Goal: Ask a question

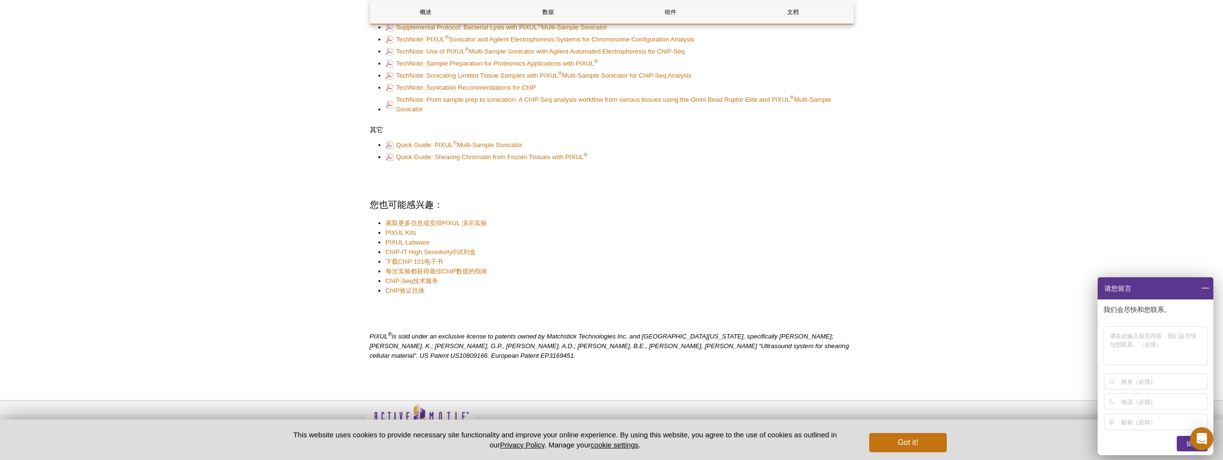
scroll to position [2004, 0]
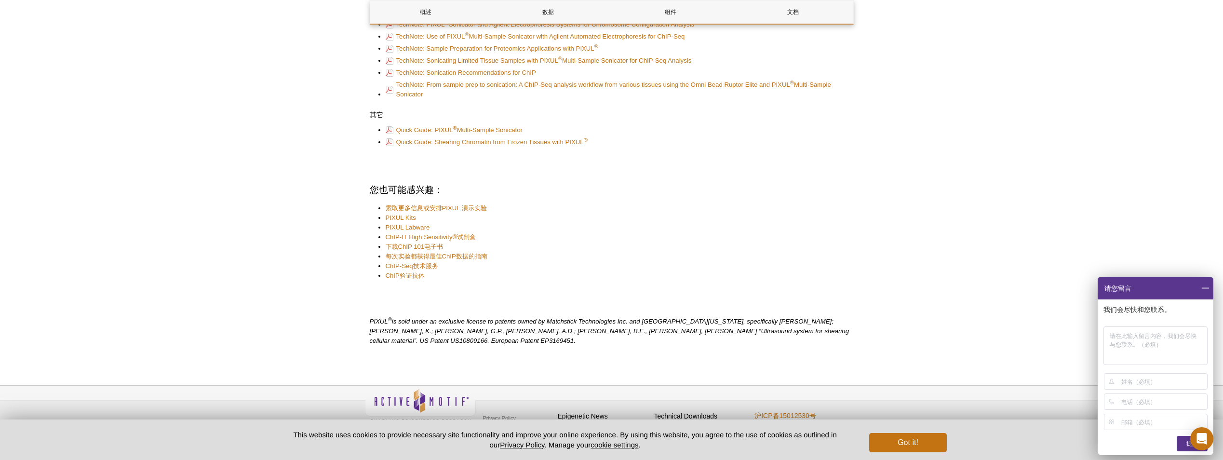
click at [1153, 382] on input at bounding box center [1163, 381] width 84 height 15
type input "章志伟"
click at [1149, 404] on input at bounding box center [1163, 401] width 84 height 15
type input "15679409192"
click at [1151, 419] on input at bounding box center [1163, 421] width 84 height 15
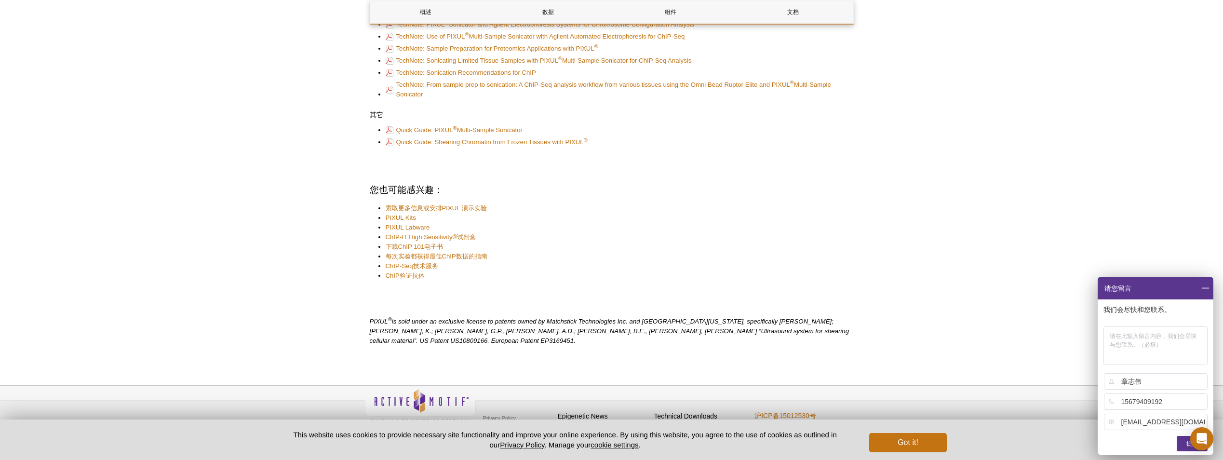
type input "[EMAIL_ADDRESS][DOMAIN_NAME]"
click at [1133, 338] on textarea at bounding box center [1155, 345] width 104 height 39
type textarea "有无样机适用"
click at [1182, 442] on div "提交" at bounding box center [1192, 443] width 31 height 15
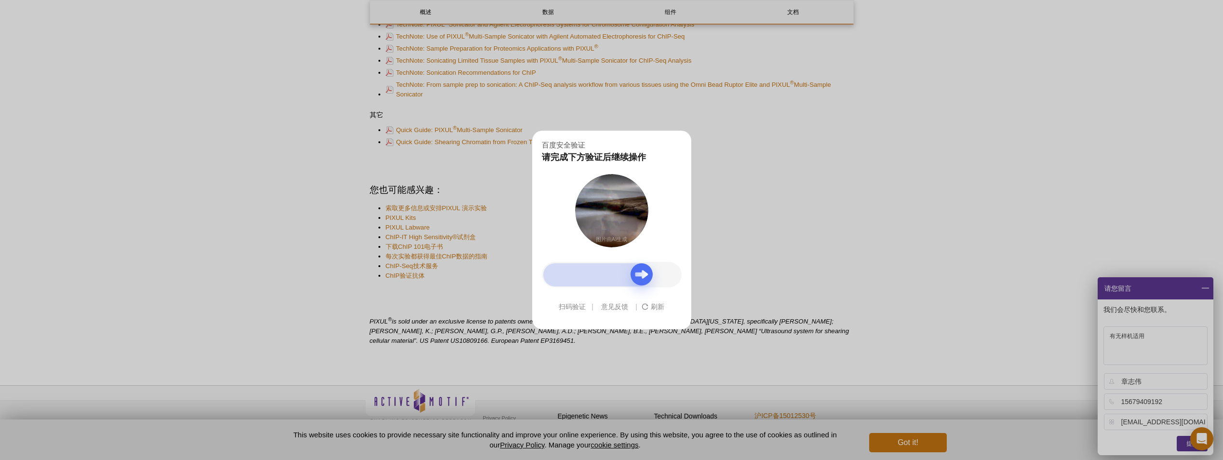
drag, startPoint x: 552, startPoint y: 270, endPoint x: 639, endPoint y: 271, distance: 87.2
click at [639, 271] on div at bounding box center [641, 274] width 22 height 22
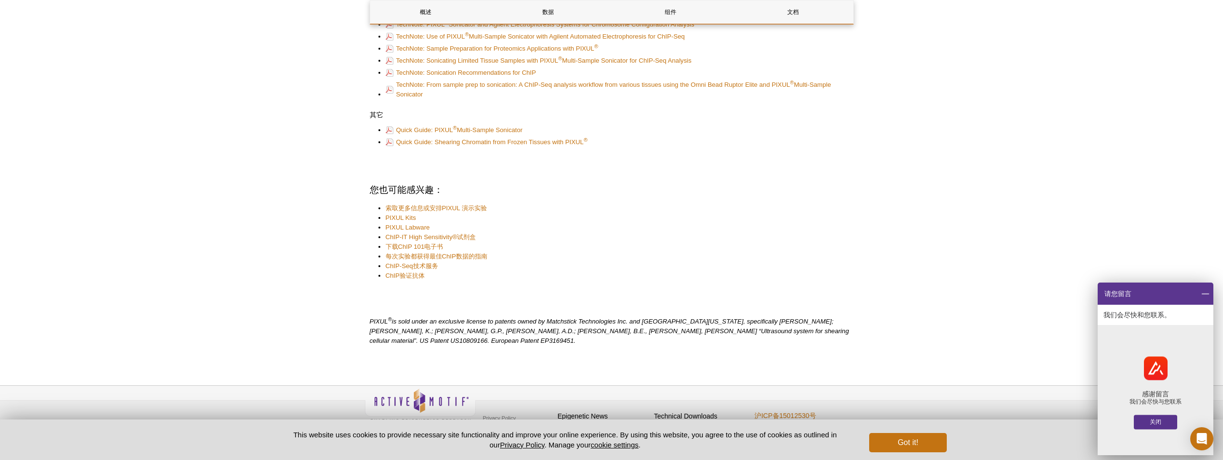
click at [1163, 419] on div "关闭" at bounding box center [1155, 422] width 43 height 14
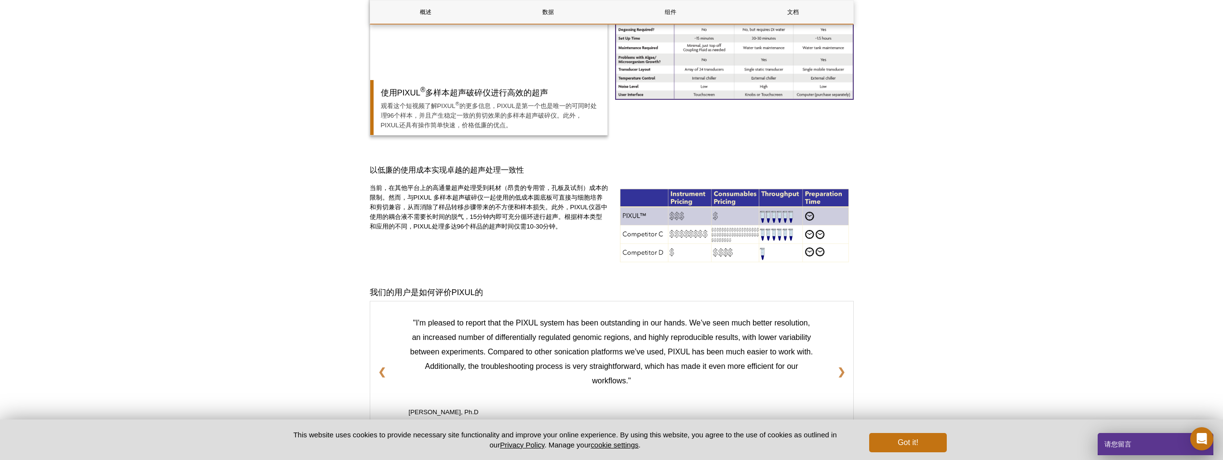
scroll to position [799, 0]
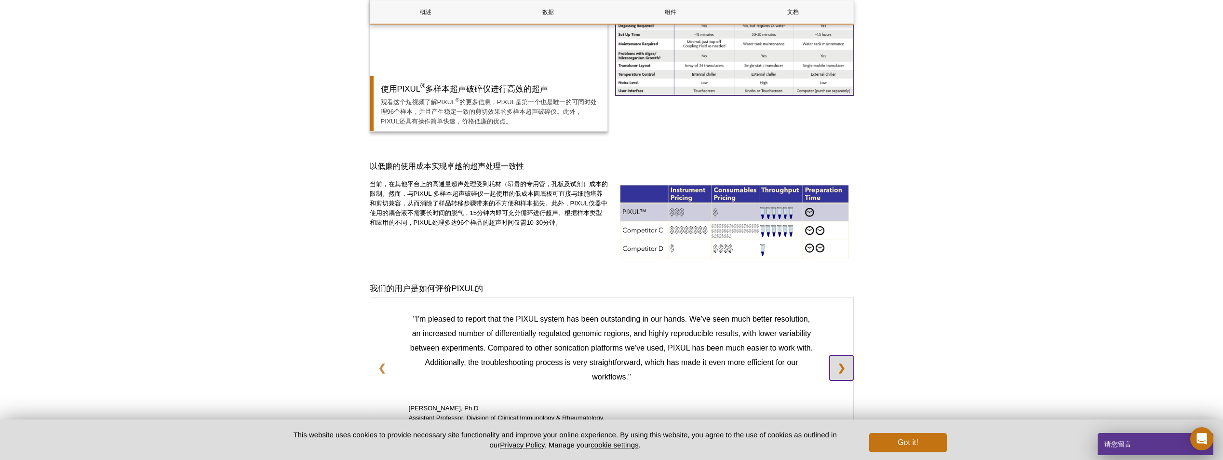
click at [838, 367] on link "❯" at bounding box center [842, 367] width 24 height 25
